Goal: Ask a question

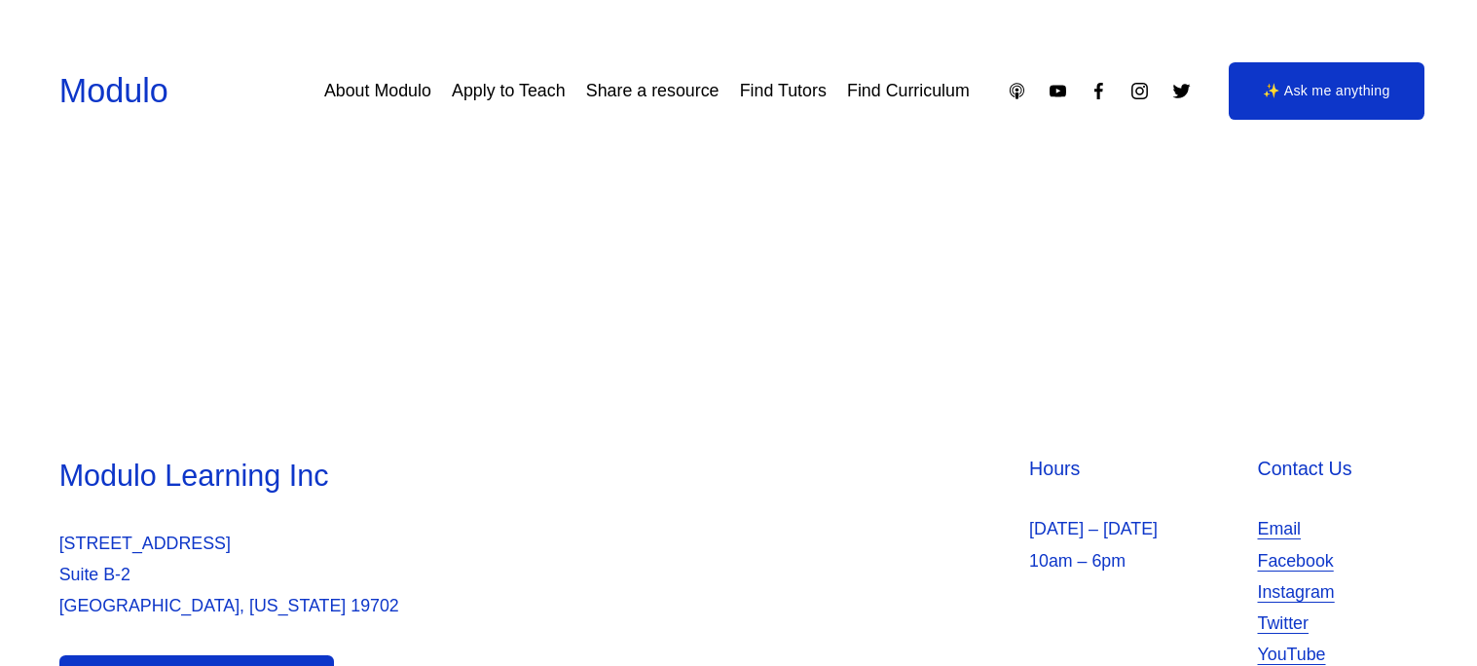
scroll to position [1088, 0]
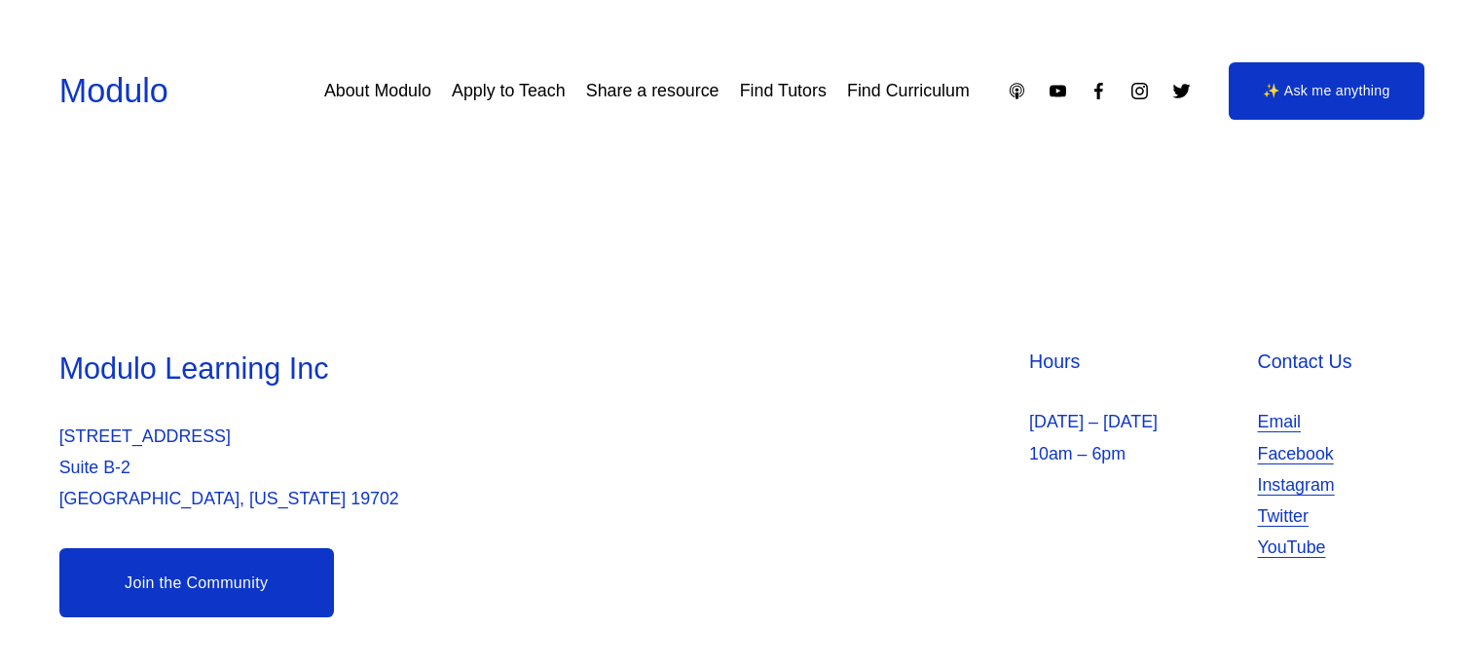
click at [169, 592] on link "Join the Community" at bounding box center [196, 582] width 275 height 69
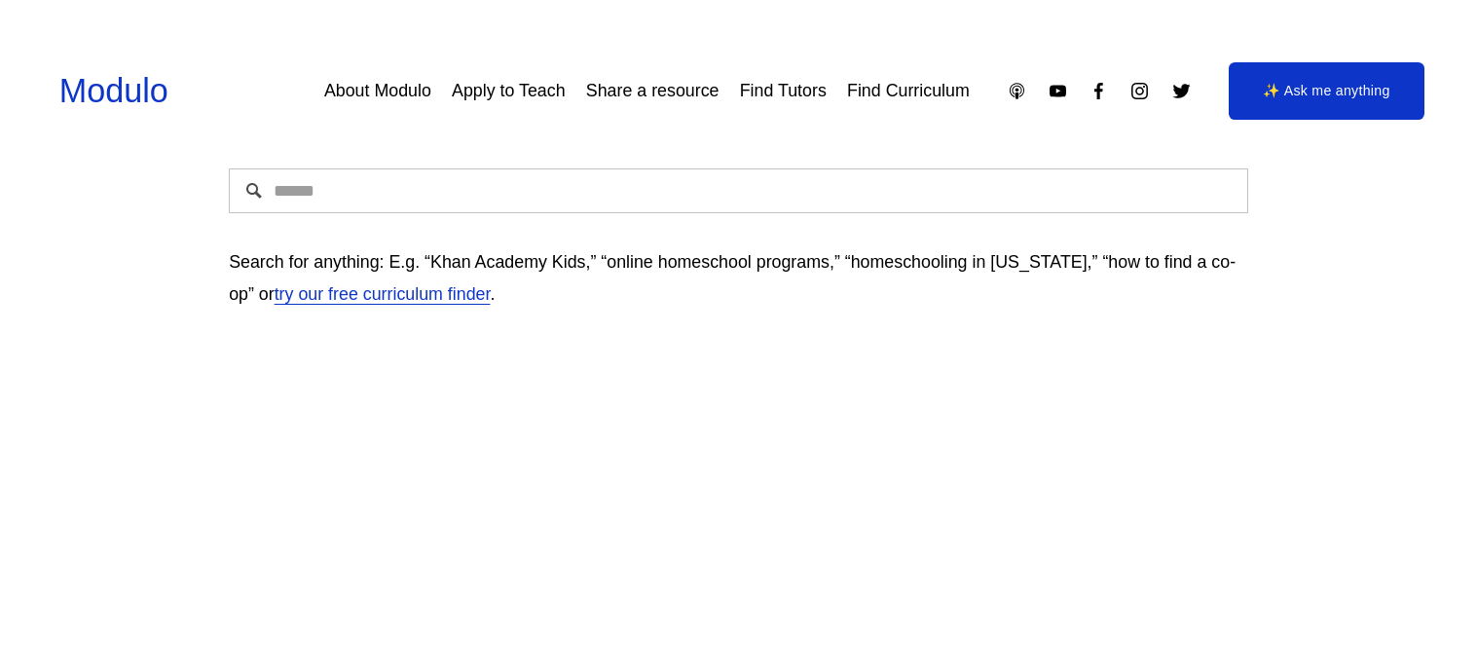
scroll to position [0, 0]
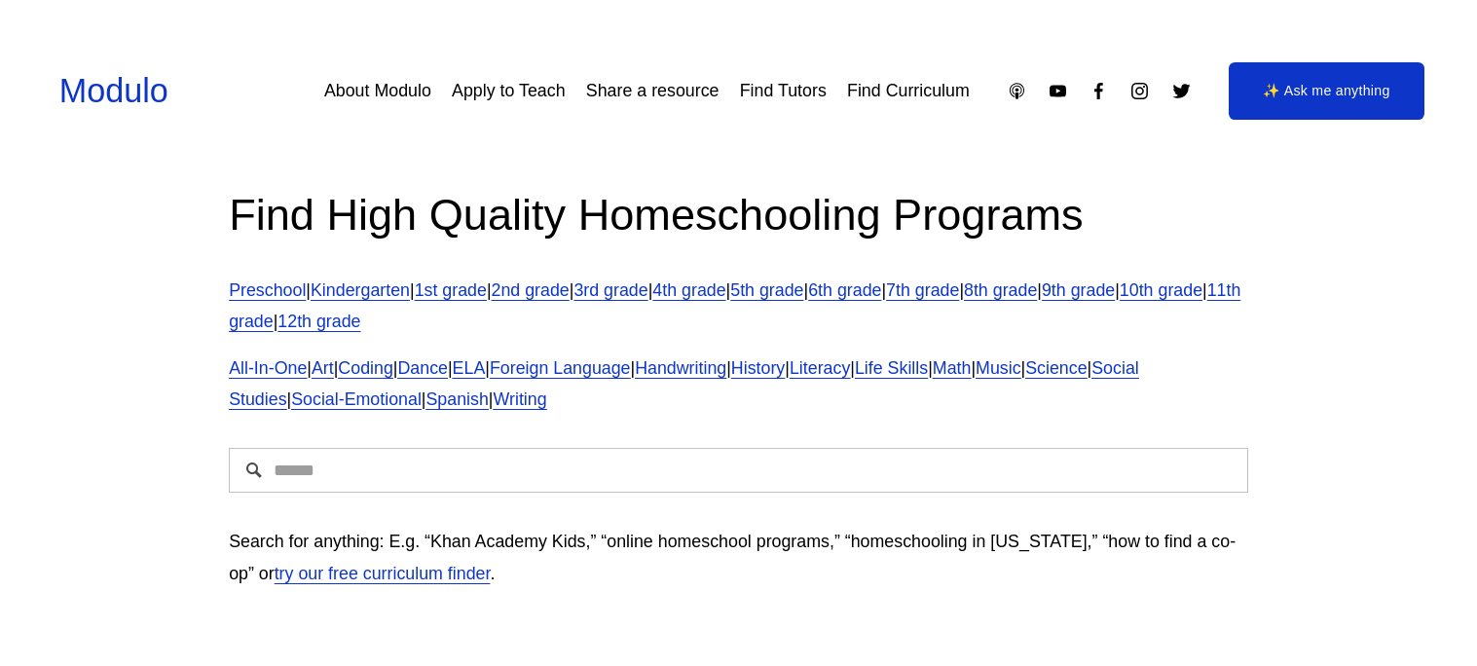
click at [389, 313] on link "11th grade" at bounding box center [735, 305] width 1012 height 51
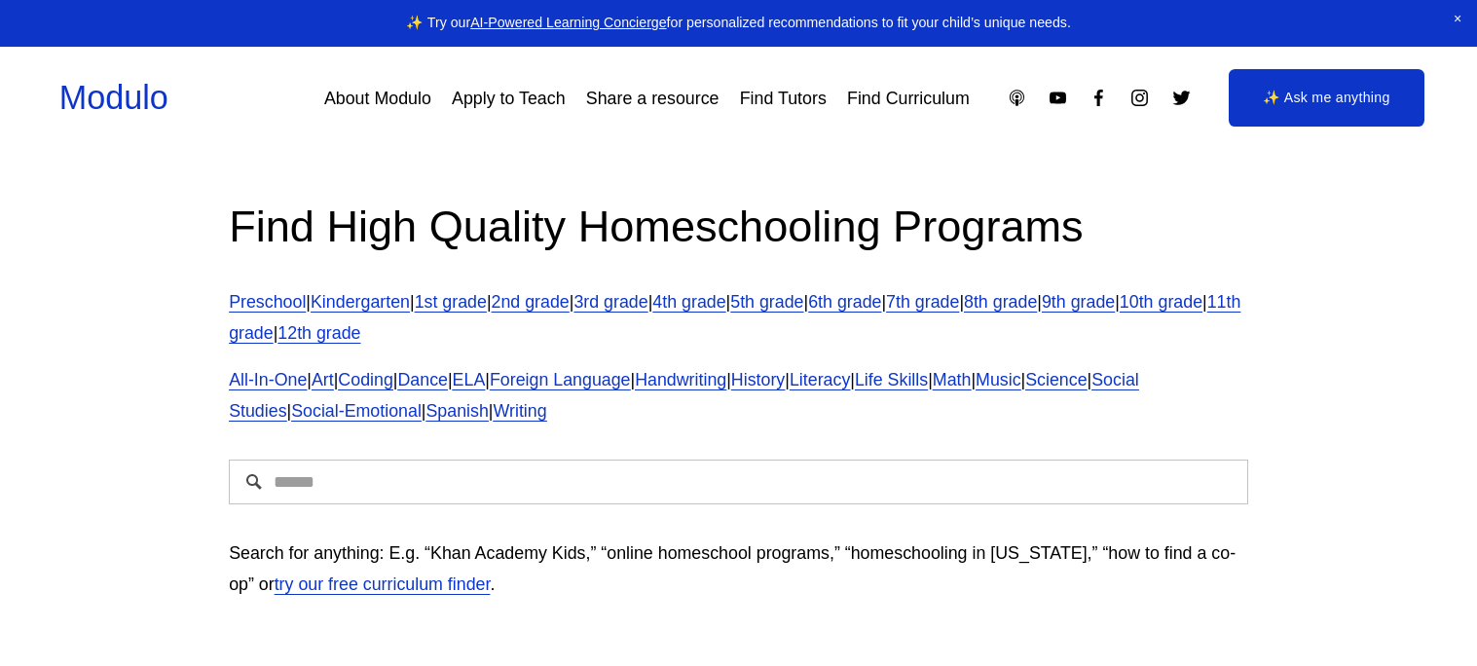
click at [1308, 109] on link "✨ Ask me anything" at bounding box center [1327, 98] width 197 height 58
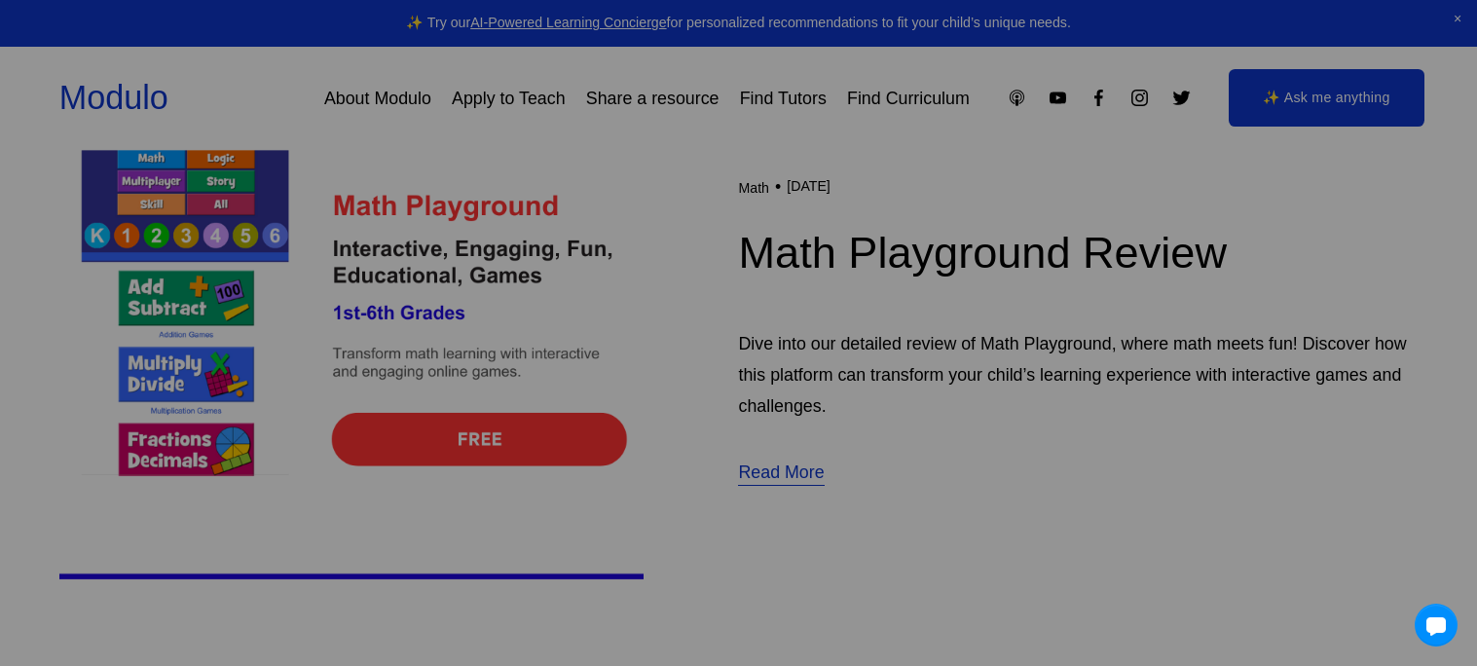
scroll to position [690, 0]
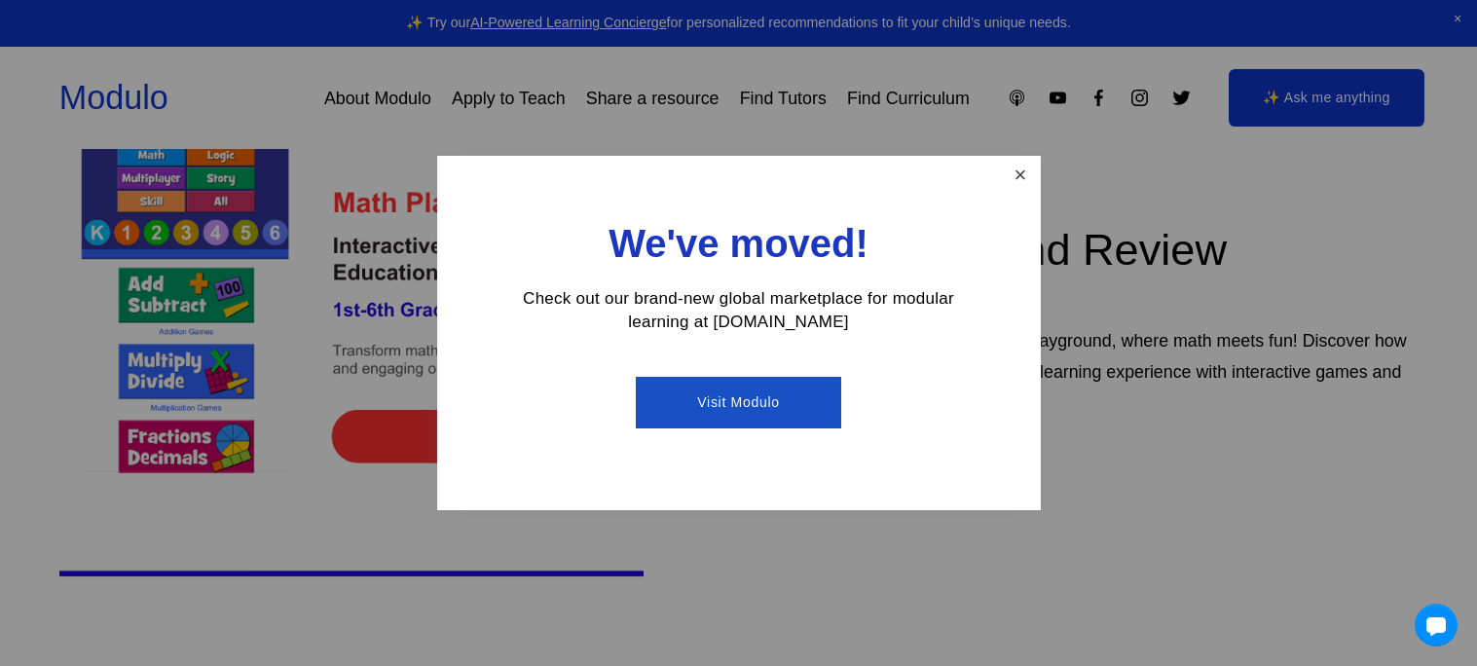
click at [1019, 169] on link "Close" at bounding box center [1020, 176] width 34 height 34
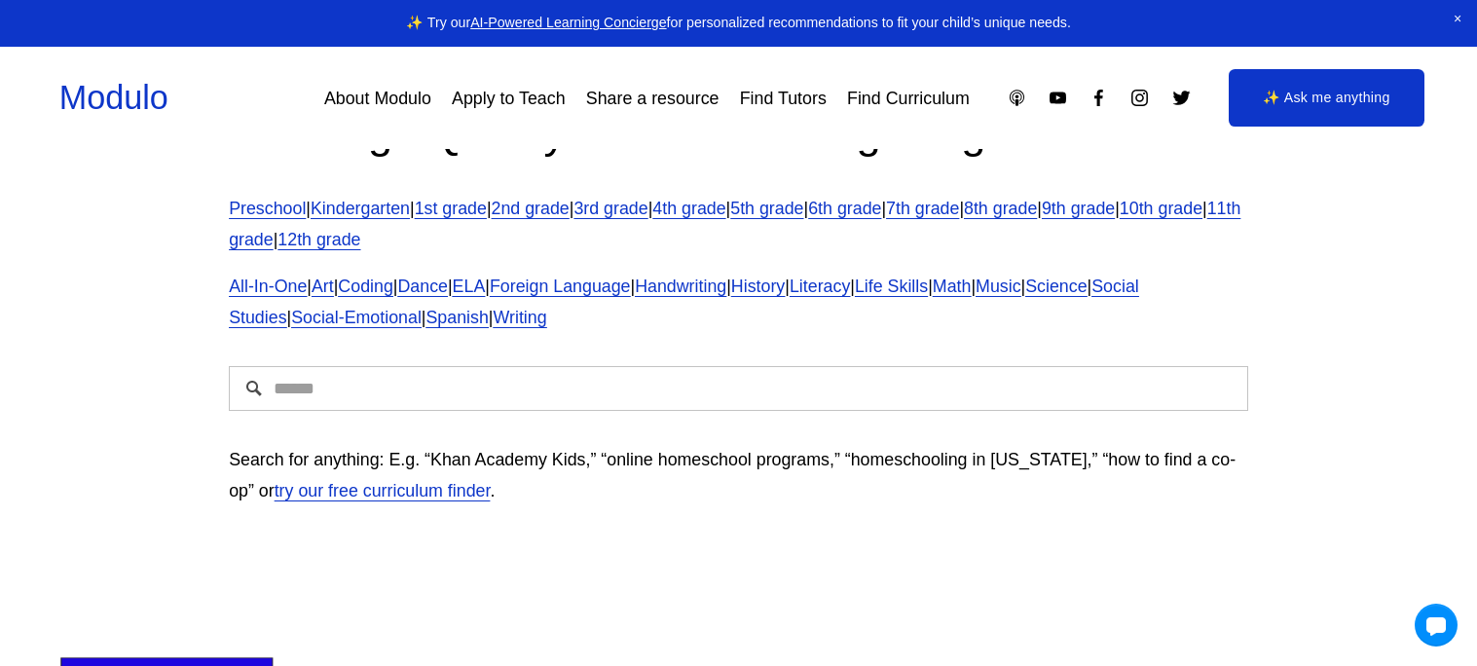
scroll to position [0, 0]
